Goal: Information Seeking & Learning: Learn about a topic

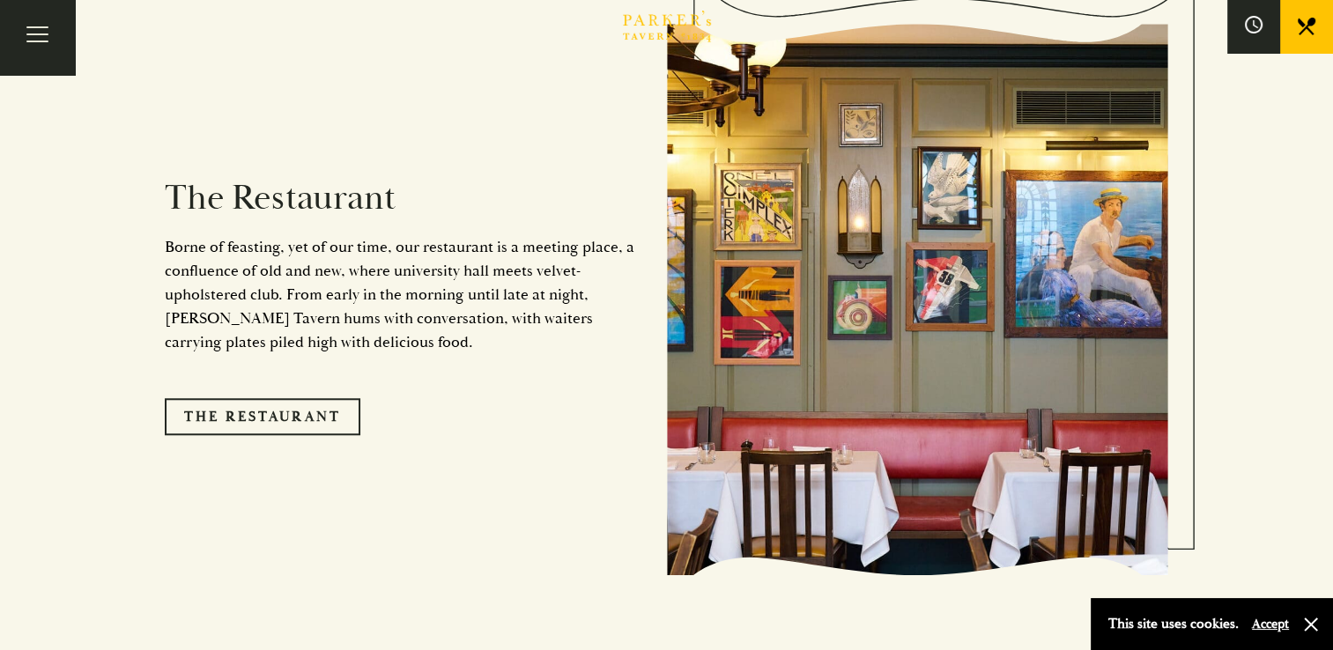
scroll to position [1437, 0]
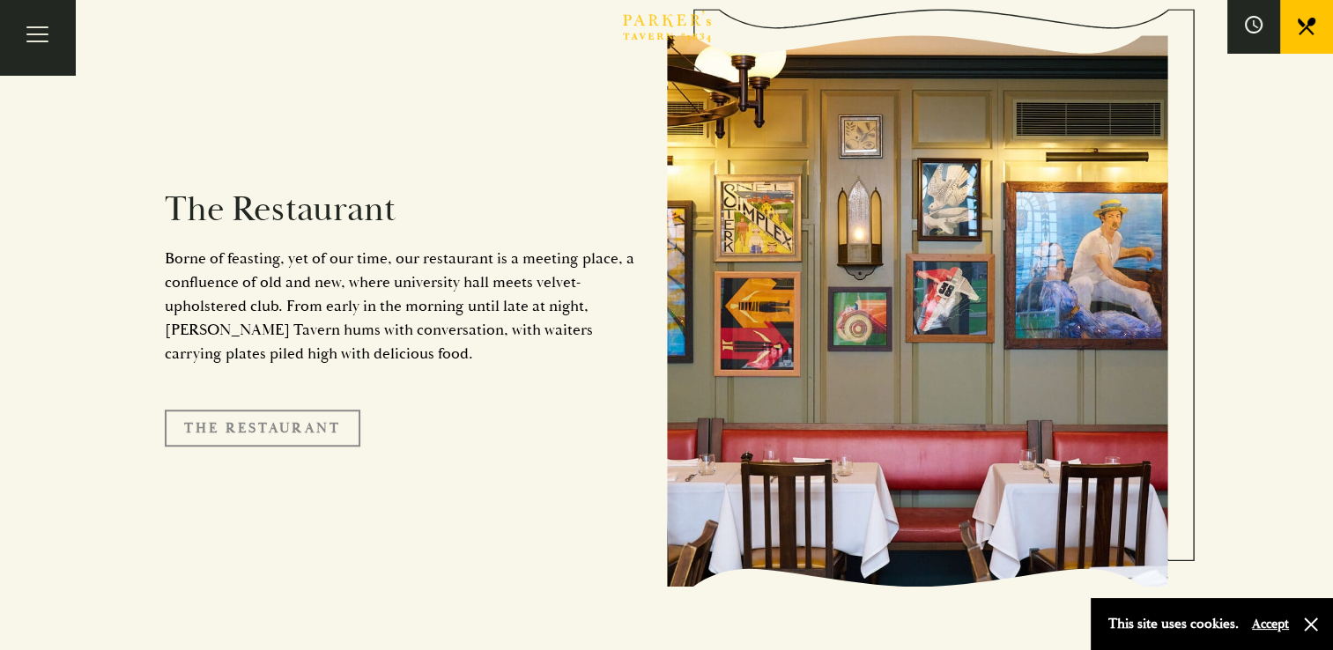
click at [267, 410] on link "The Restaurant" at bounding box center [263, 428] width 196 height 37
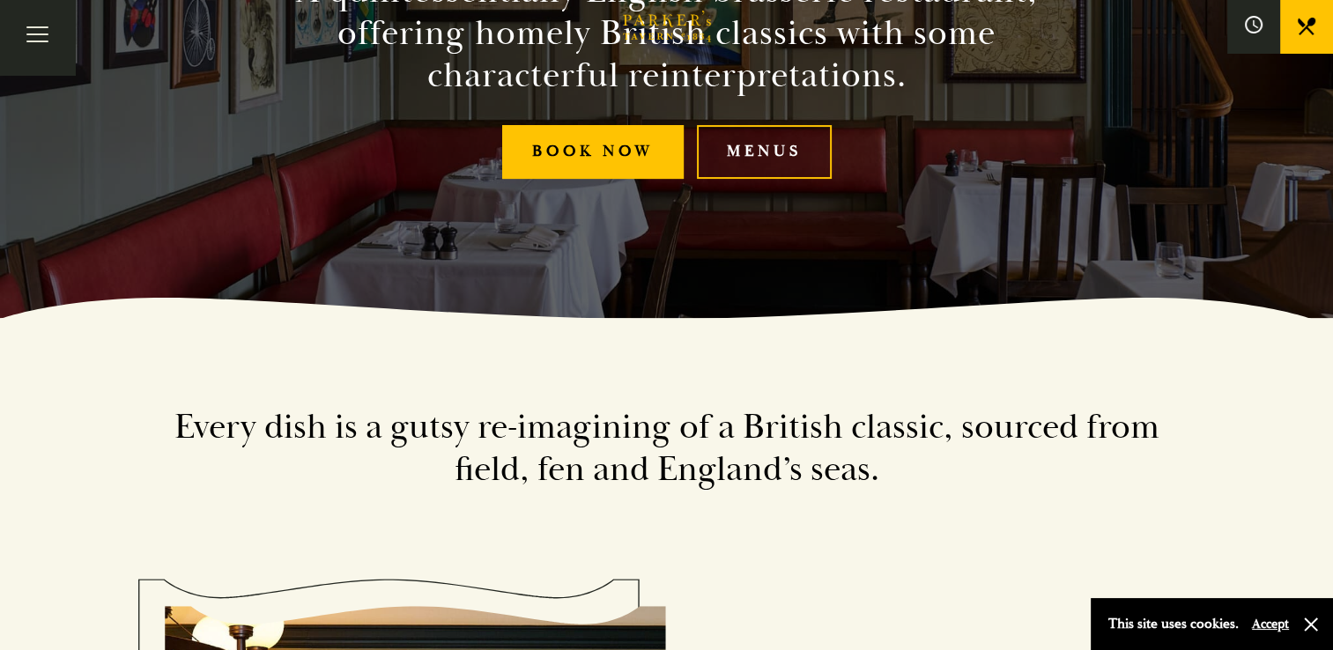
scroll to position [176, 0]
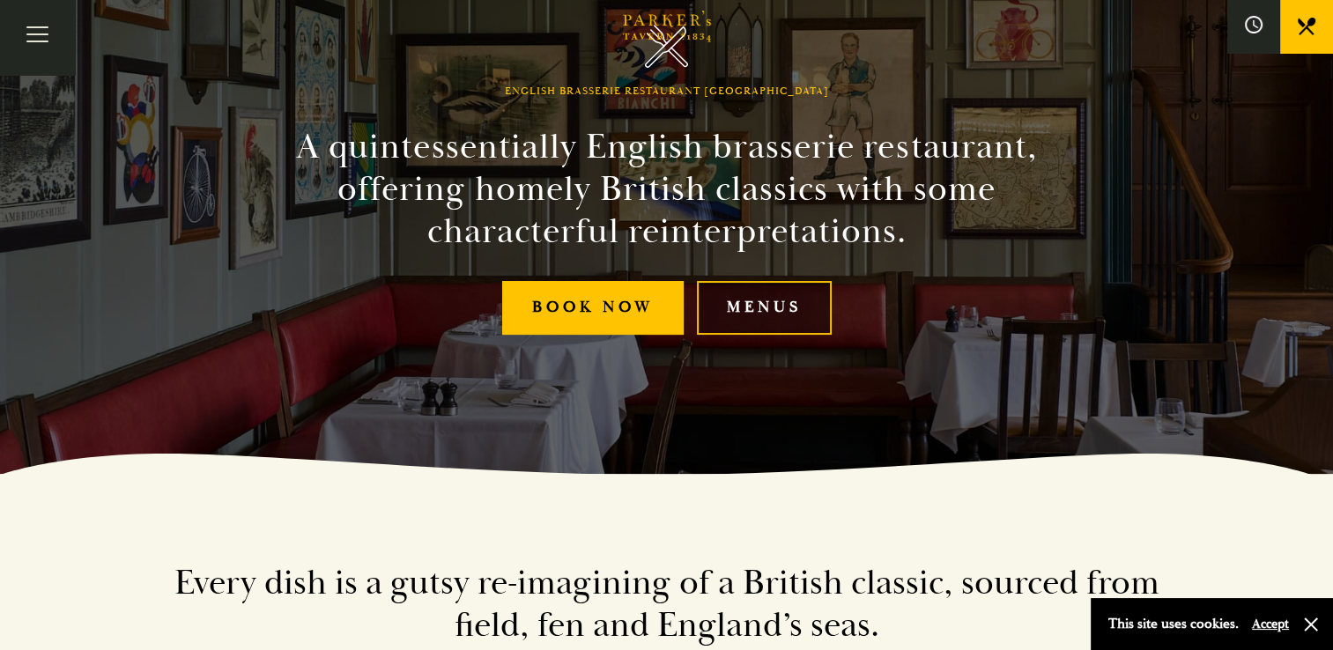
click at [785, 303] on link "Menus" at bounding box center [764, 308] width 135 height 54
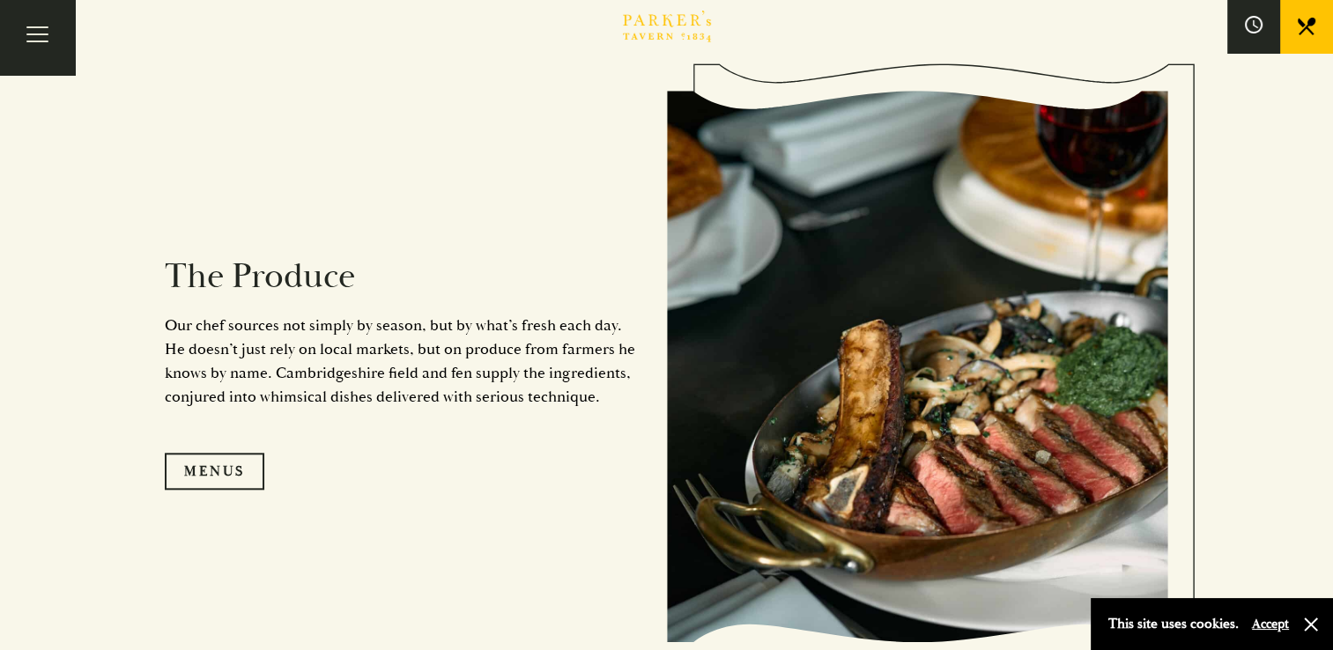
scroll to position [1614, 0]
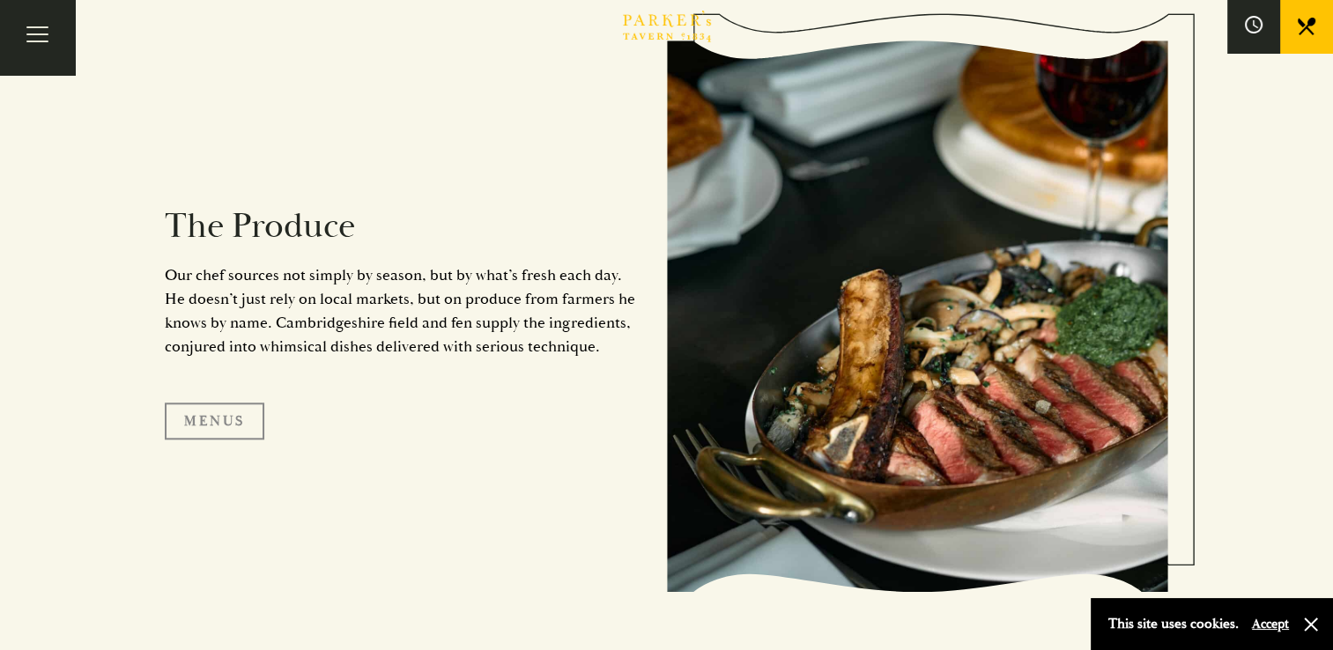
click at [222, 421] on link "Menus" at bounding box center [215, 421] width 100 height 37
click at [218, 418] on link "Menus" at bounding box center [215, 421] width 100 height 37
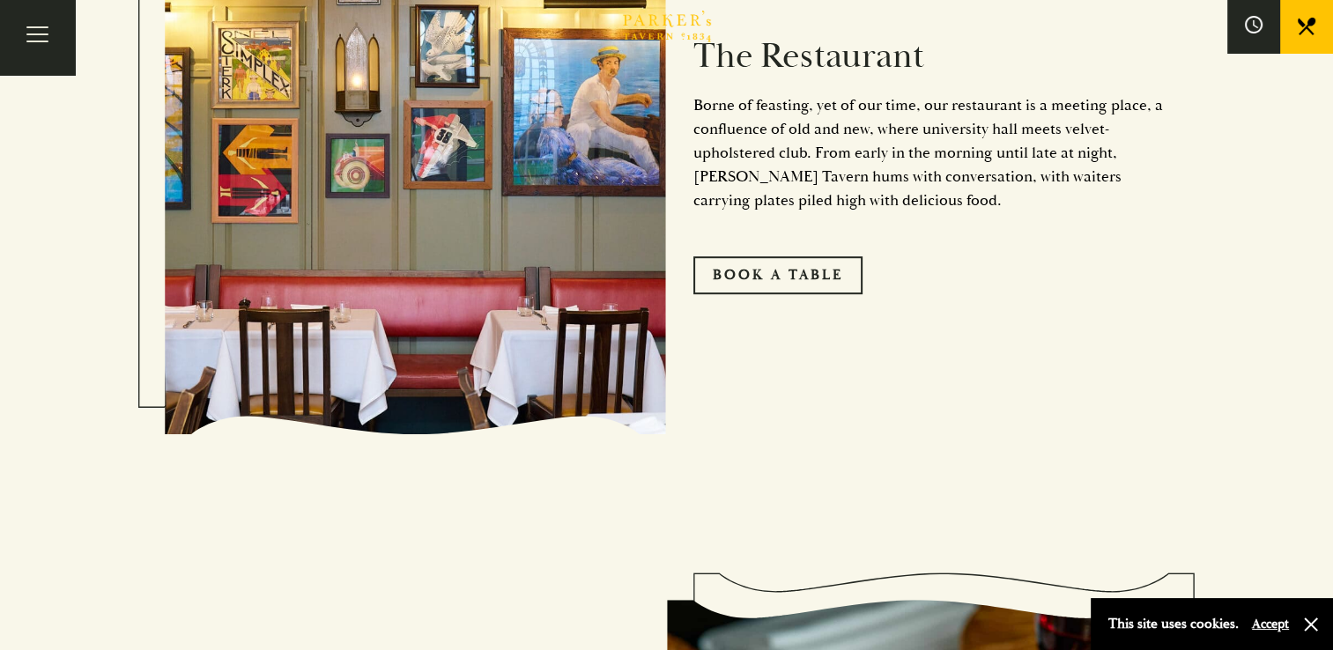
scroll to position [1027, 0]
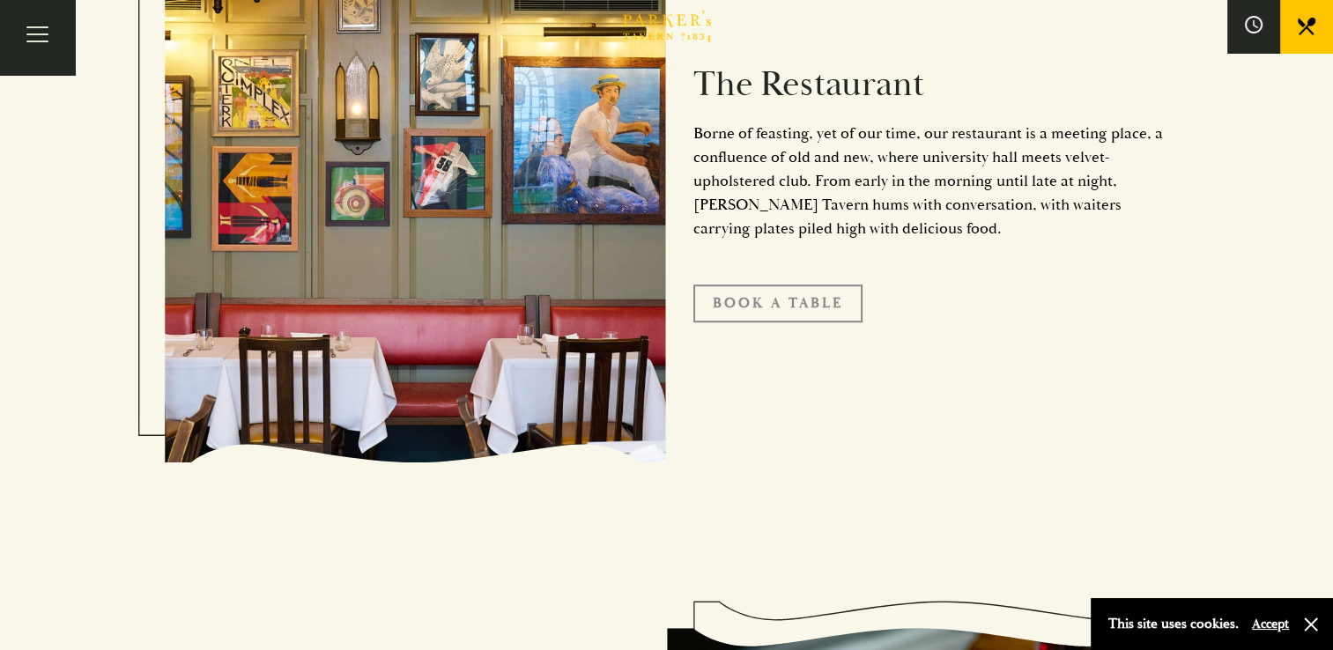
click at [743, 299] on link "Book A Table" at bounding box center [777, 302] width 169 height 37
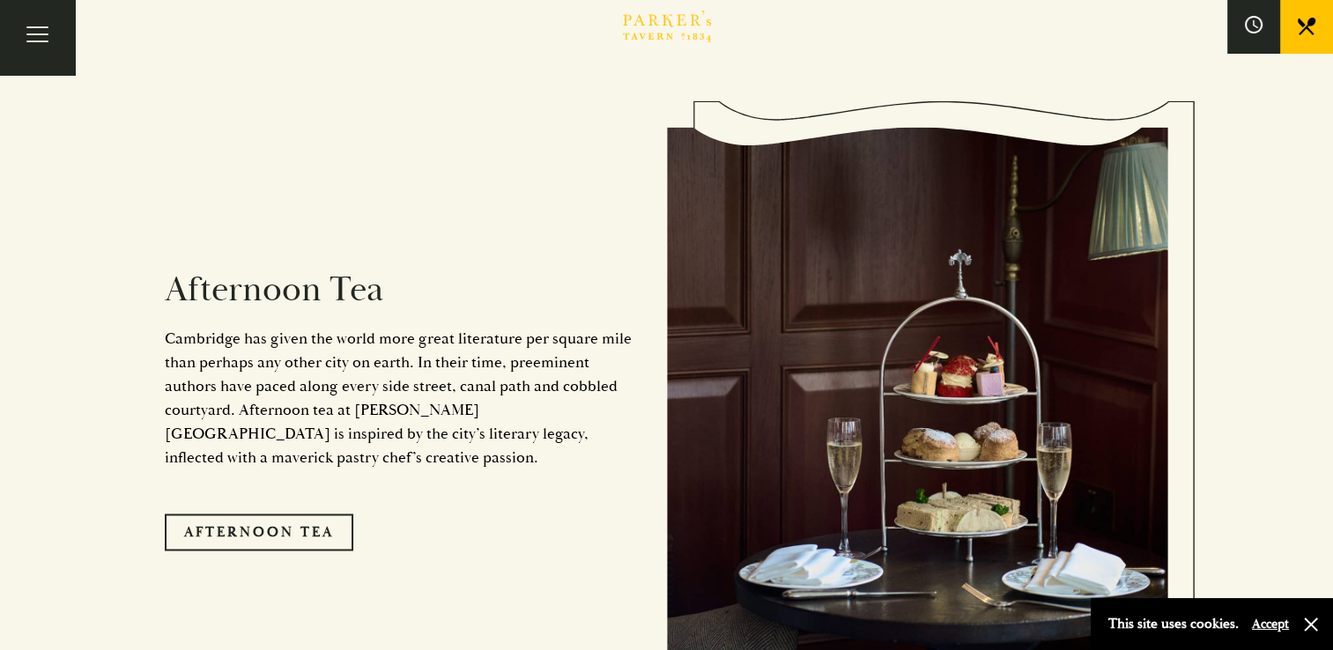
scroll to position [2789, 0]
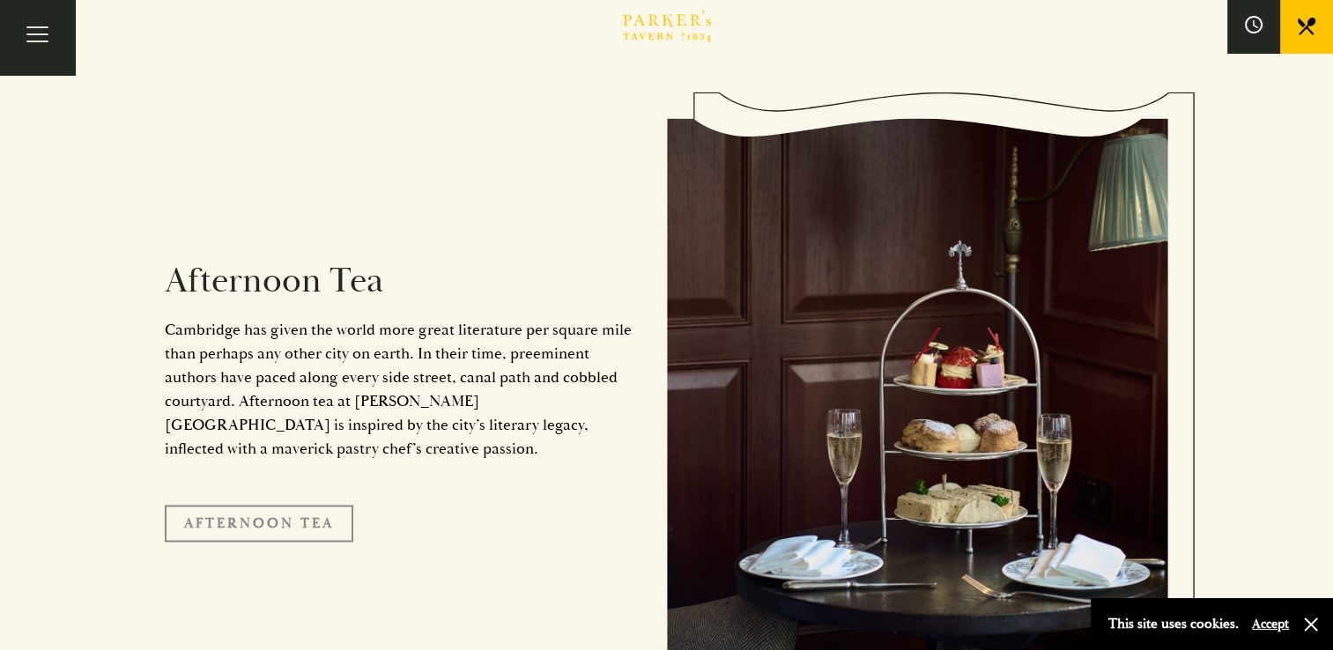
click at [262, 505] on link "Afternoon Tea" at bounding box center [259, 523] width 188 height 37
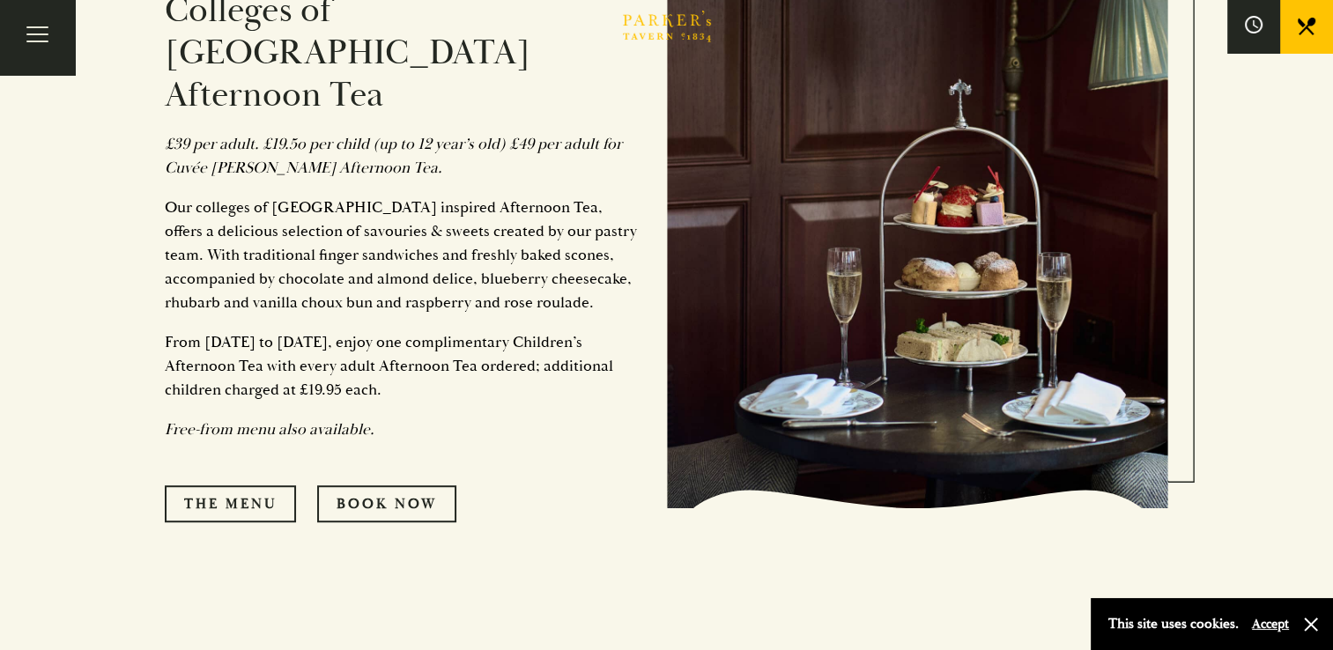
scroll to position [910, 0]
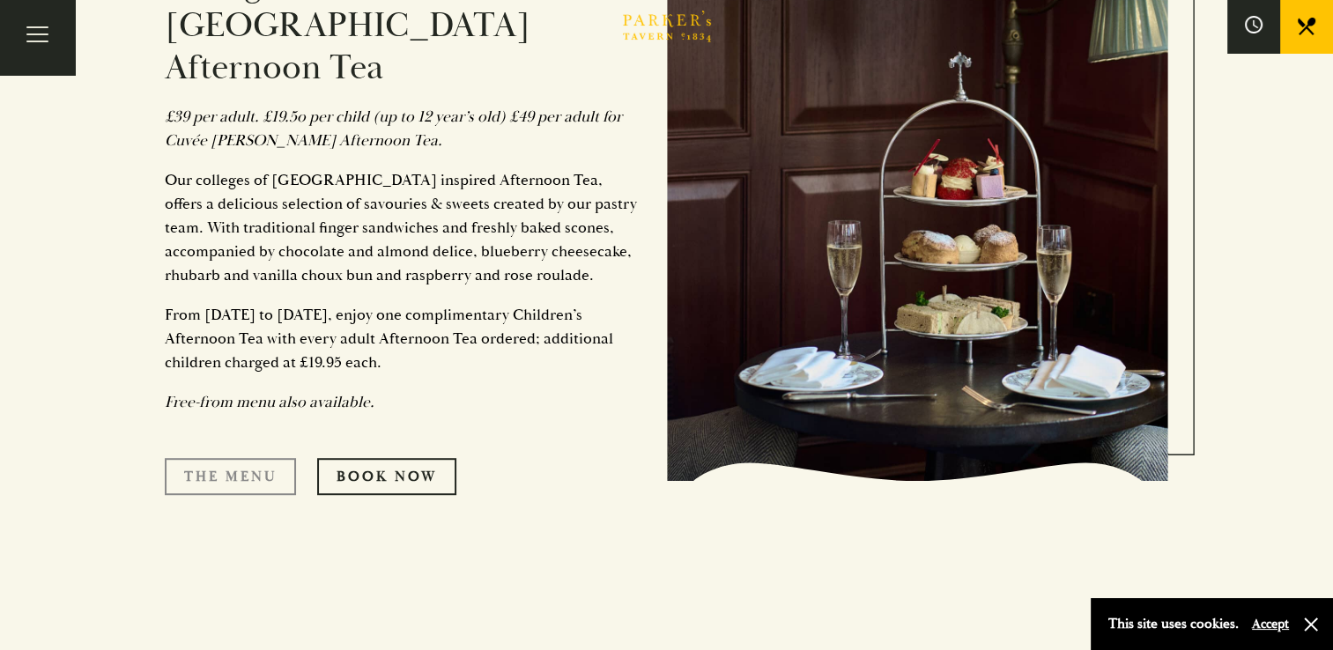
click at [260, 458] on link "The Menu" at bounding box center [230, 476] width 131 height 37
